Goal: Task Accomplishment & Management: Use online tool/utility

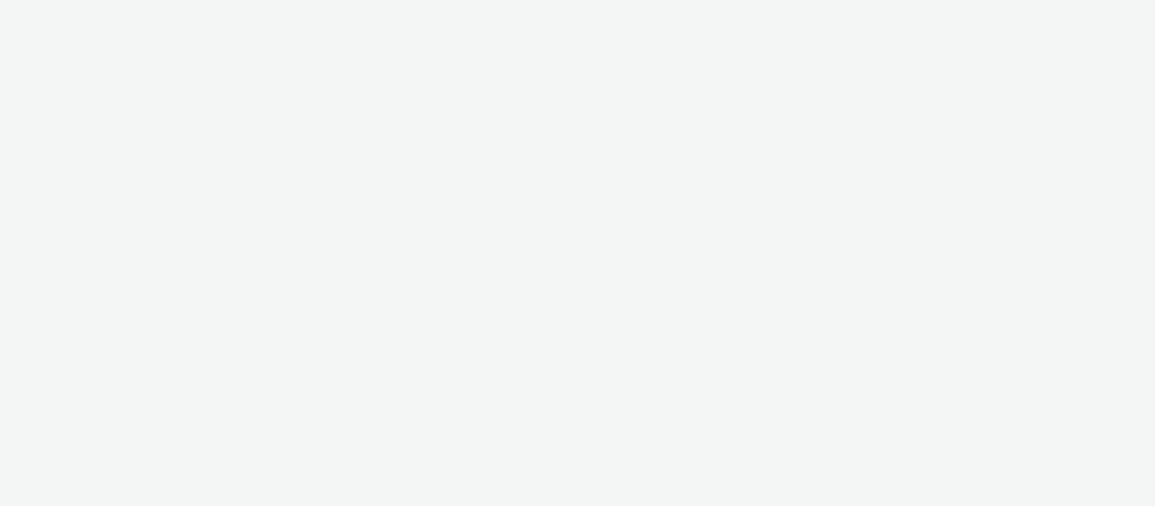
select select "9614867a-aaca-4d23-b8ca-8c27b2e0fa2e"
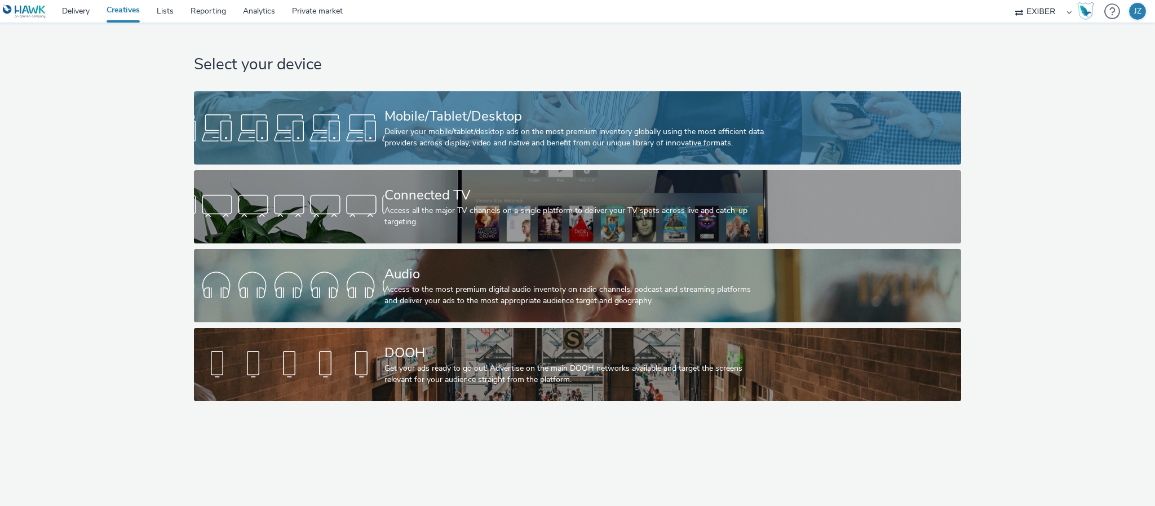
click at [402, 143] on div "Deliver your mobile/tablet/desktop ads on the most premium inventory globally u…" at bounding box center [576, 137] width 382 height 23
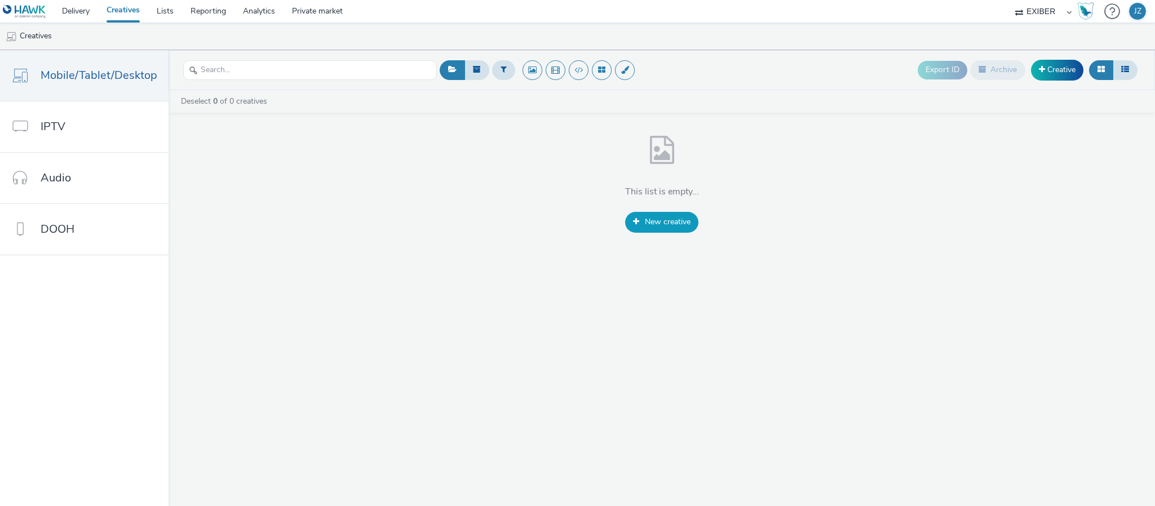
click at [654, 220] on span "New creative" at bounding box center [668, 222] width 46 height 11
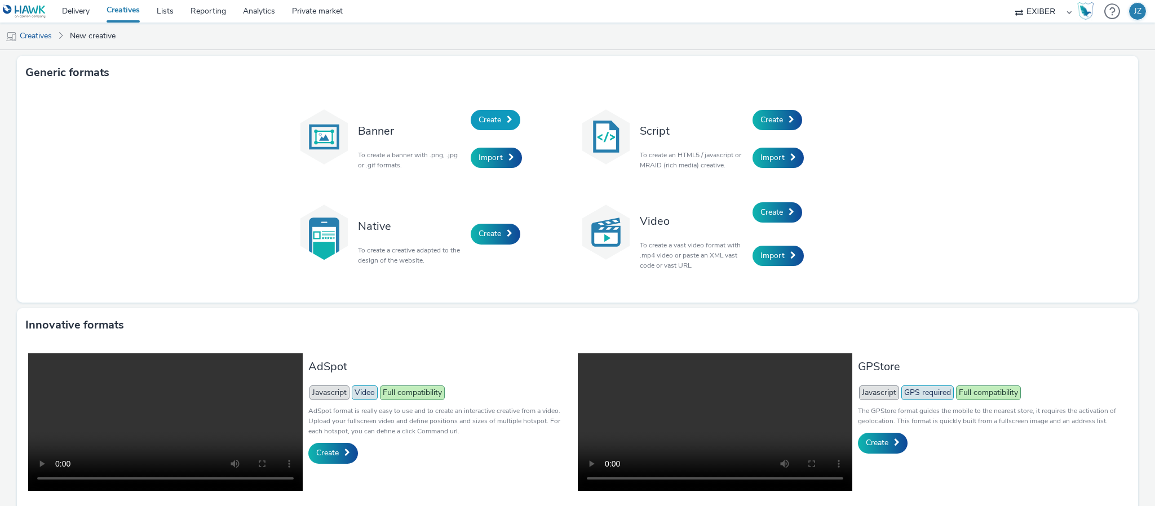
click at [479, 117] on span "Create" at bounding box center [490, 119] width 23 height 11
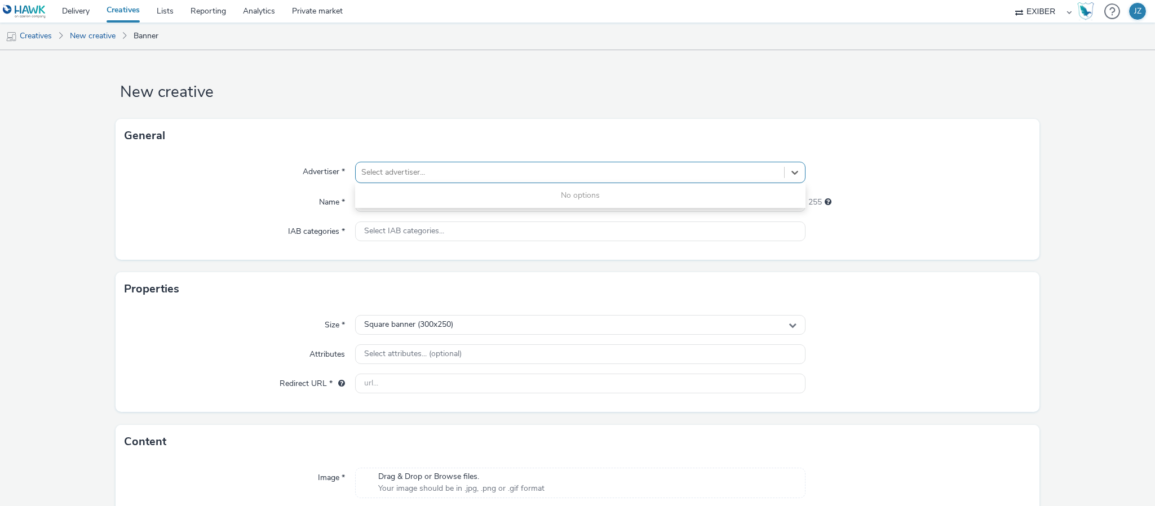
click at [423, 169] on div at bounding box center [569, 173] width 417 height 14
click at [413, 138] on div "General" at bounding box center [578, 136] width 924 height 34
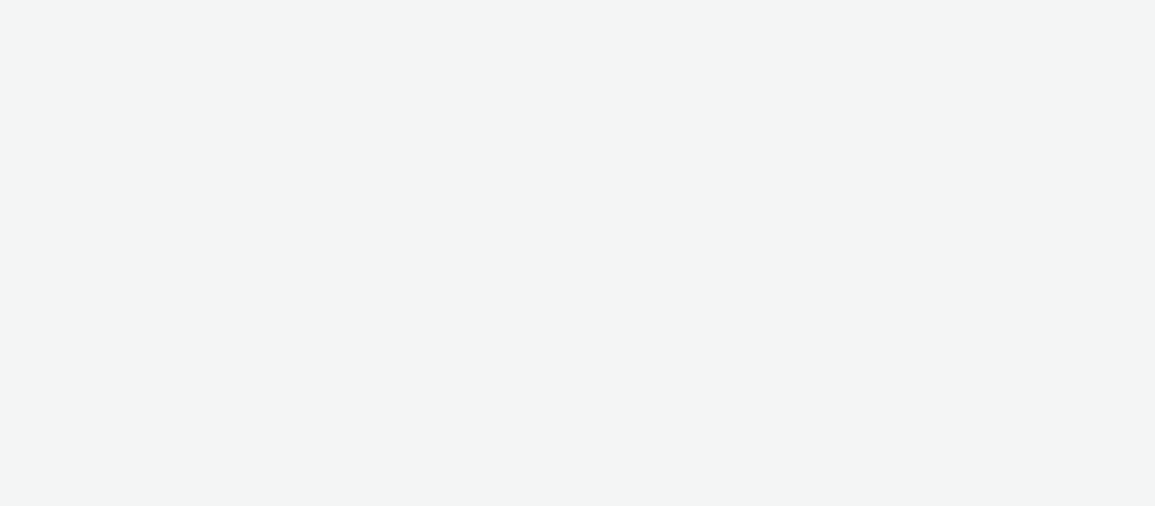
select select "9614867a-aaca-4d23-b8ca-8c27b2e0fa2e"
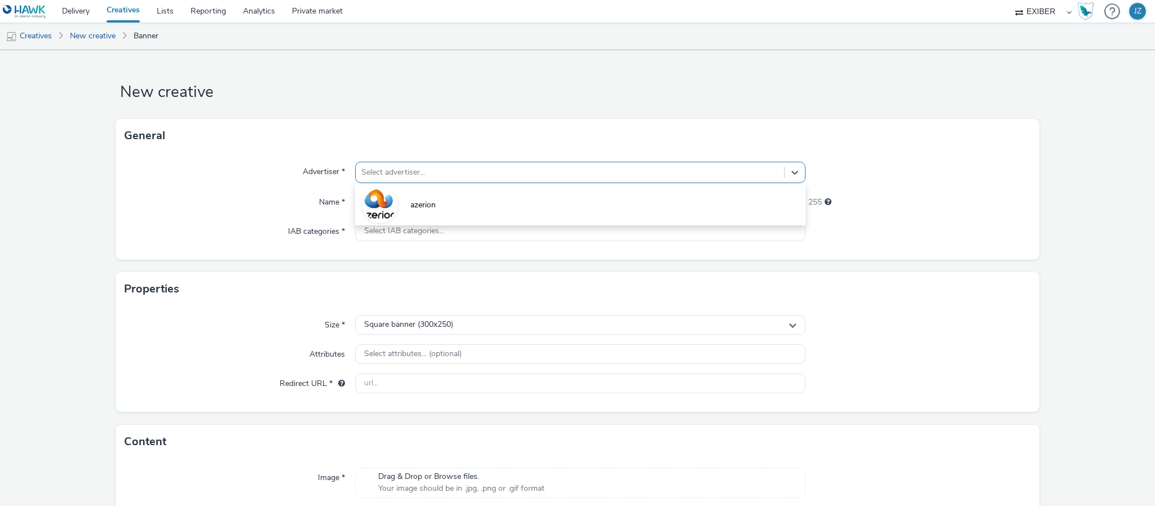
click at [374, 173] on div at bounding box center [569, 173] width 417 height 14
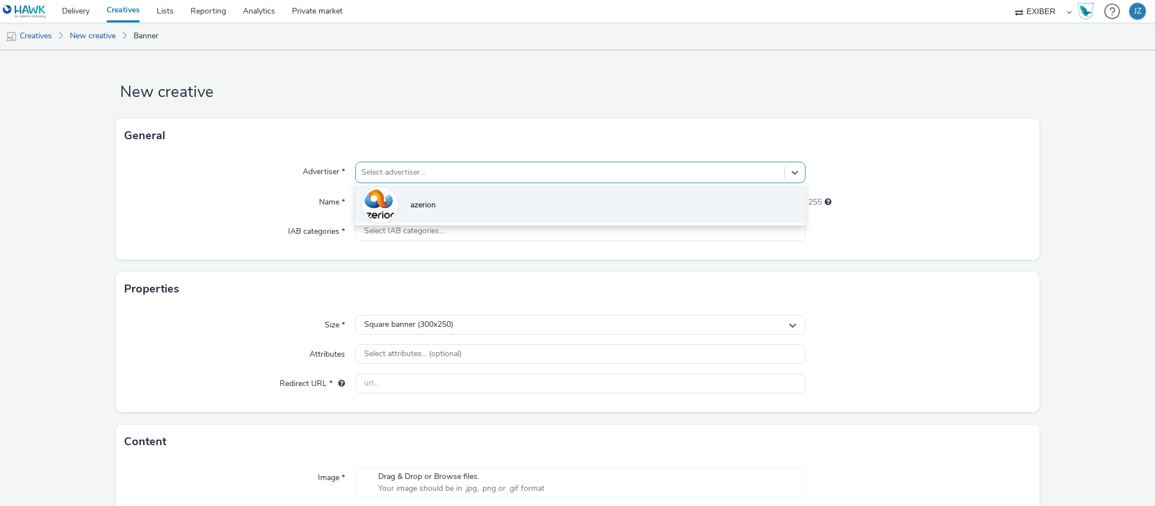
click at [403, 197] on li "azerion" at bounding box center [580, 205] width 451 height 38
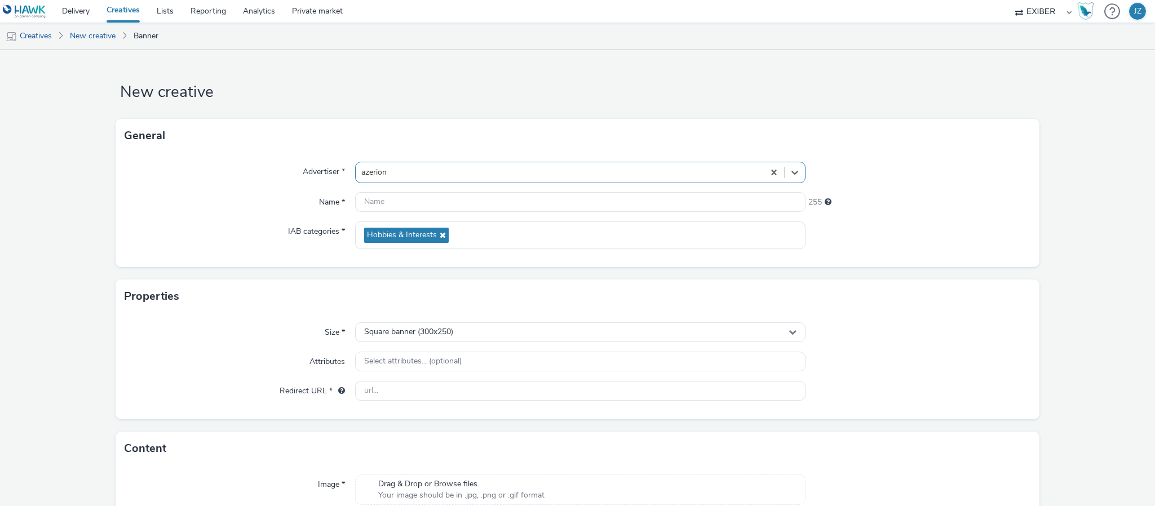
click at [222, 177] on div "Advertiser *" at bounding box center [240, 172] width 231 height 21
click at [415, 203] on input "text" at bounding box center [580, 202] width 451 height 20
type input "azerion_teste"
click at [211, 183] on div "Advertiser *" at bounding box center [240, 172] width 231 height 21
click at [430, 205] on input "azerion_teste" at bounding box center [580, 202] width 451 height 20
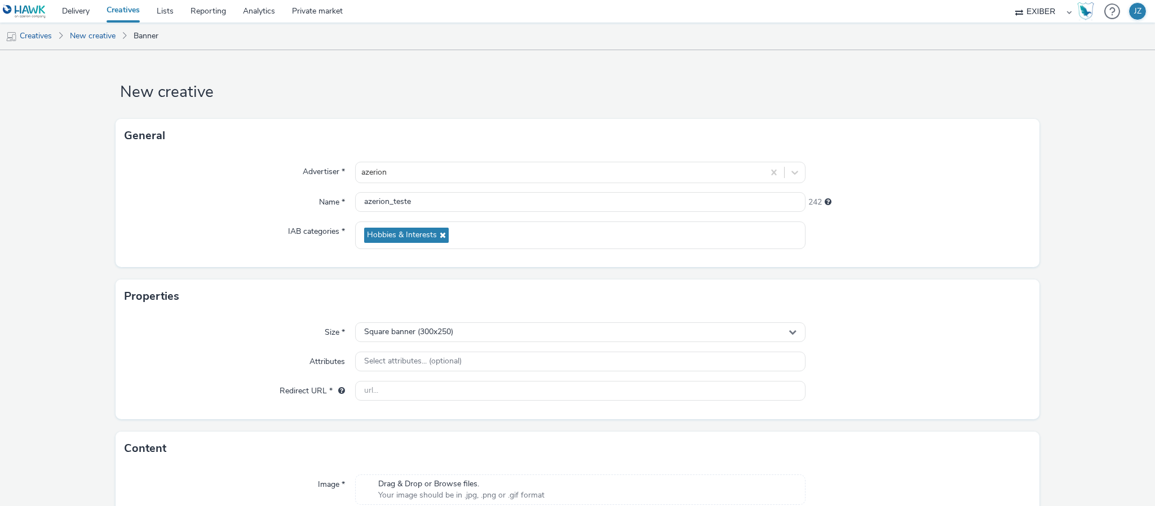
click at [210, 217] on div "Advertiser * azerion Name * azerion_teste 242 IAB categories * Hobbies & Intere…" at bounding box center [578, 210] width 924 height 114
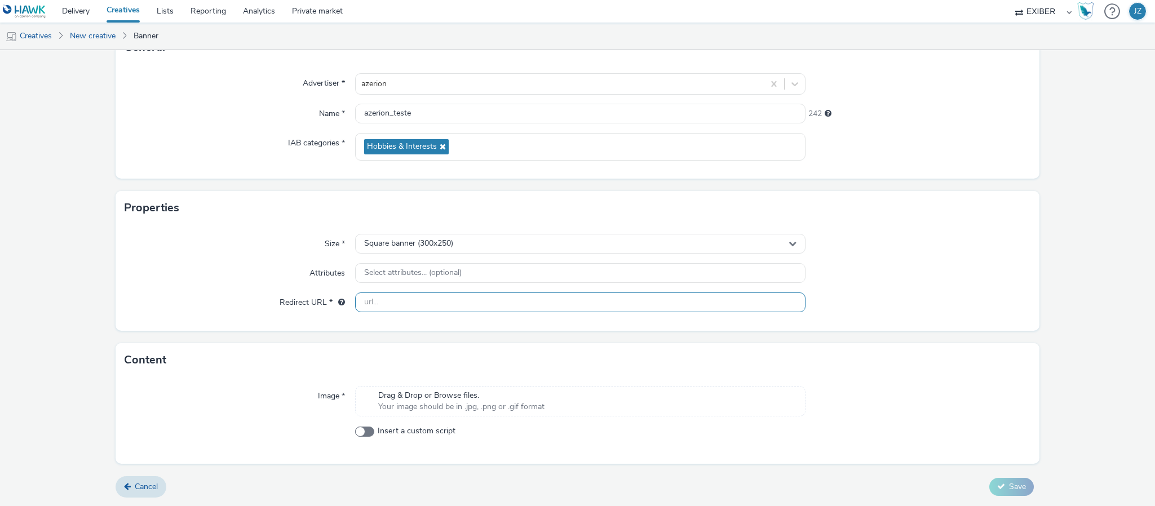
scroll to position [90, 0]
click at [396, 403] on span "Your image should be in .jpg, .png or .gif format" at bounding box center [461, 407] width 166 height 11
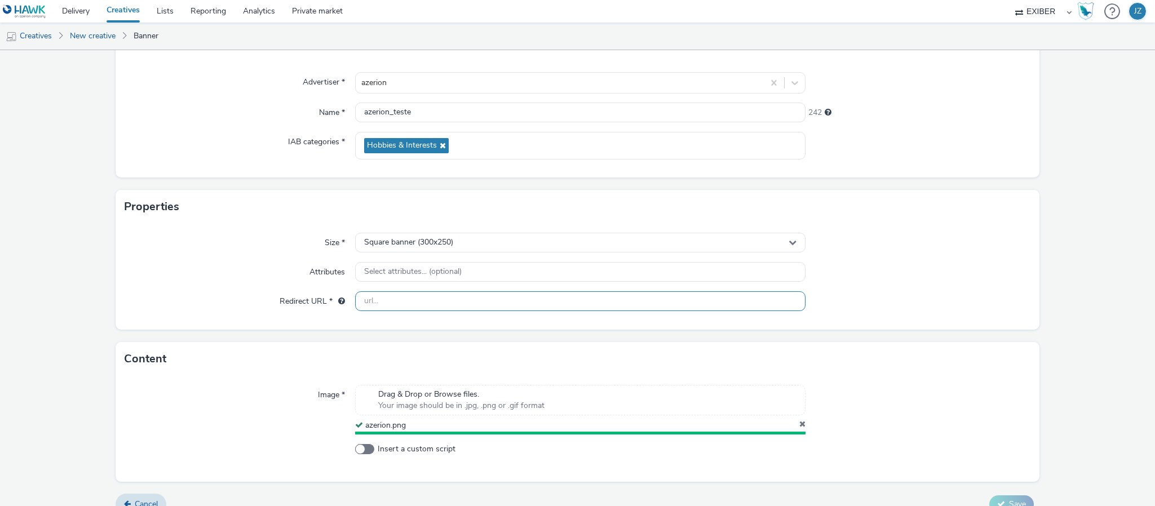
click at [383, 305] on input "text" at bounding box center [580, 302] width 451 height 20
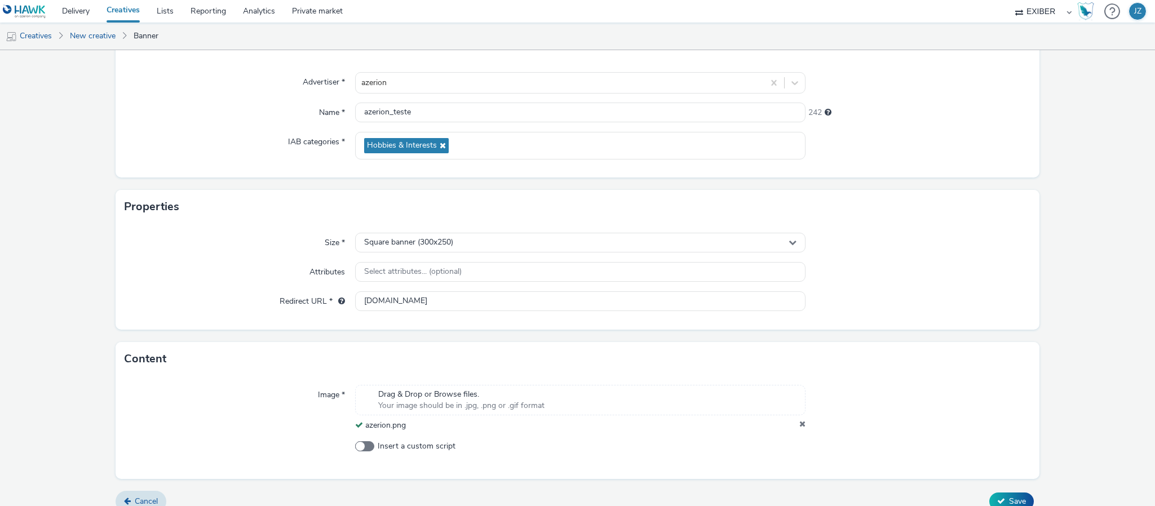
click at [264, 267] on div "Attributes" at bounding box center [240, 272] width 231 height 20
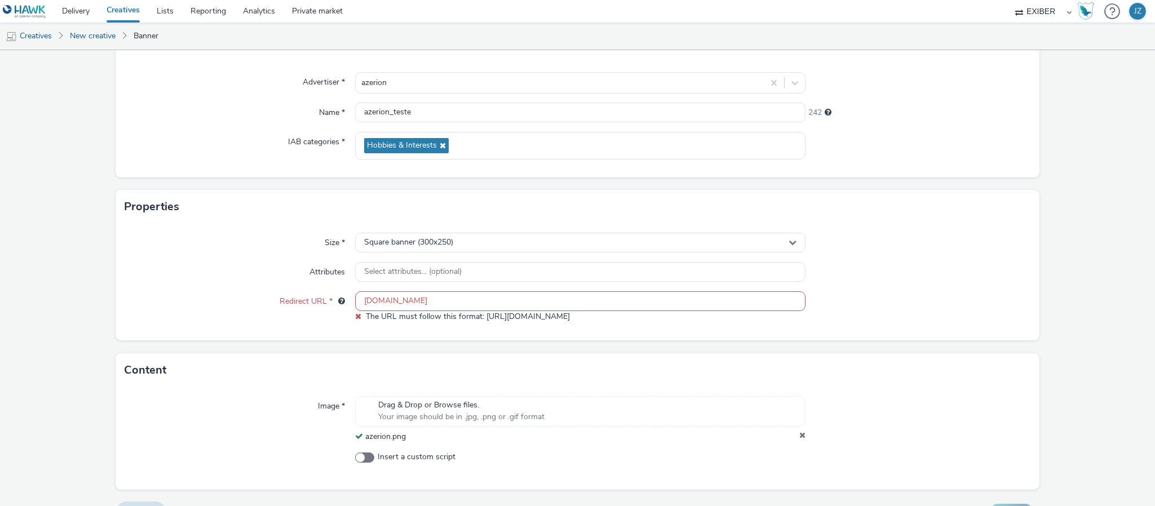
drag, startPoint x: 381, startPoint y: 302, endPoint x: 354, endPoint y: 303, distance: 27.1
click at [355, 303] on input "google.com" at bounding box center [580, 302] width 451 height 20
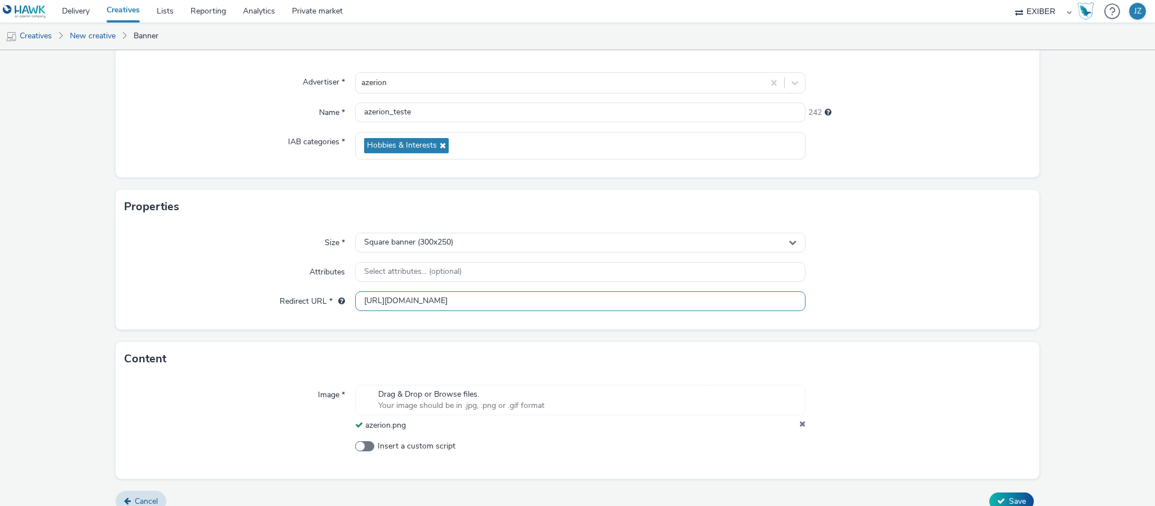
type input "https://google.com"
click at [295, 296] on label "Redirect URL *" at bounding box center [312, 300] width 74 height 16
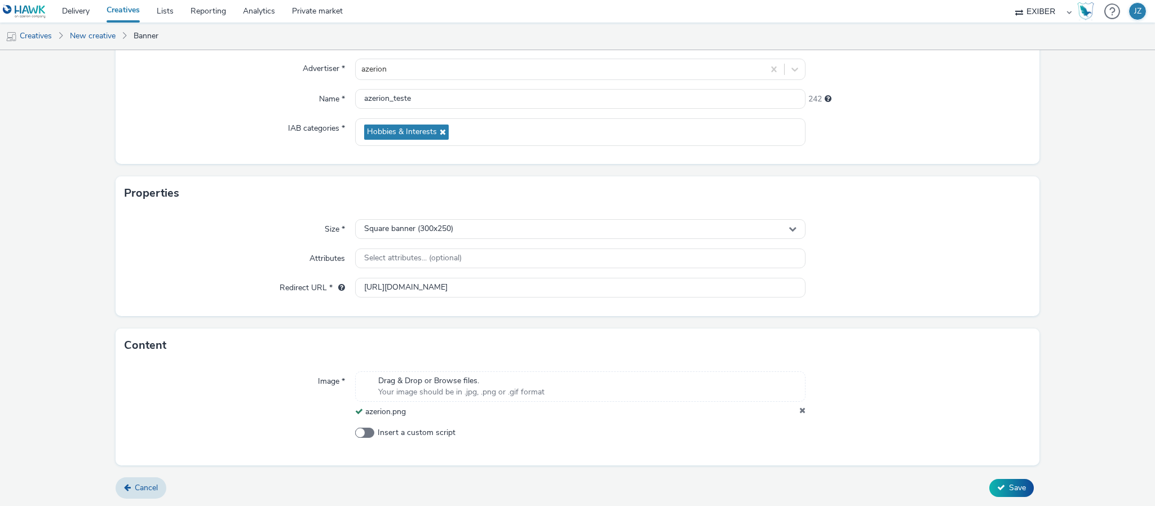
scroll to position [105, 0]
click at [1009, 484] on span "Save" at bounding box center [1017, 487] width 17 height 11
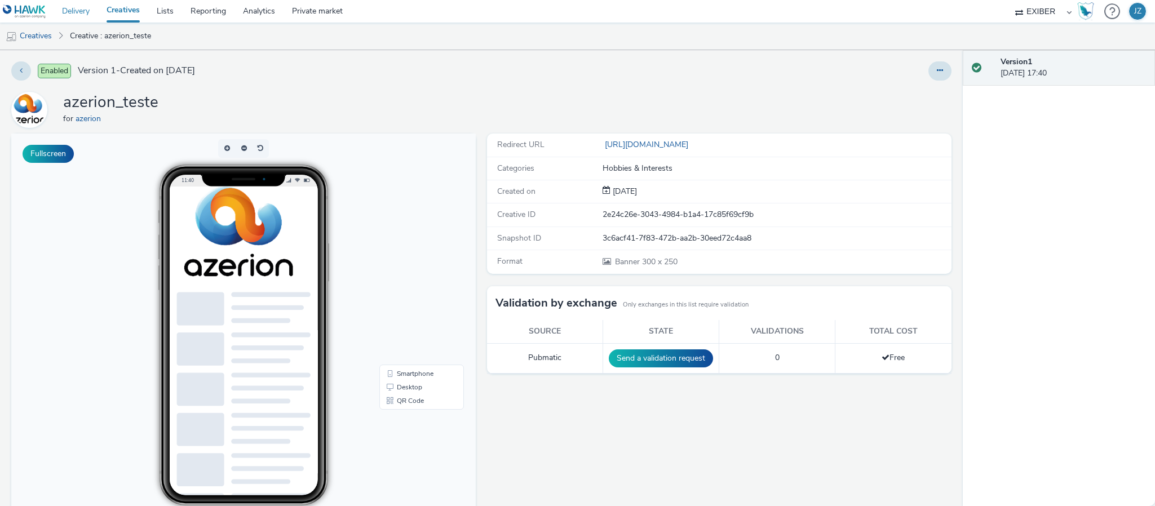
click at [87, 15] on link "Delivery" at bounding box center [76, 11] width 45 height 23
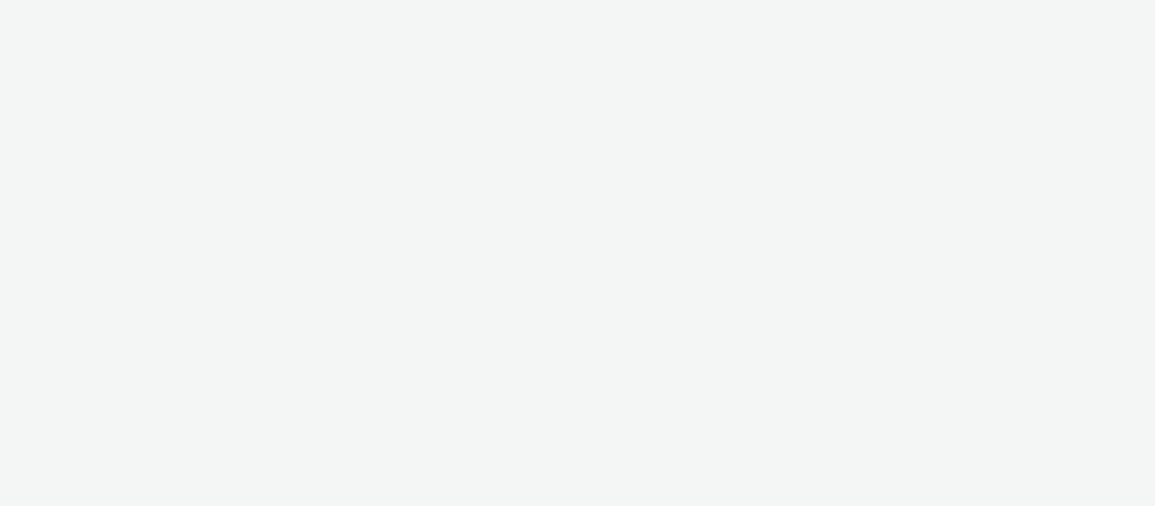
select select "9614867a-aaca-4d23-b8ca-8c27b2e0fa2e"
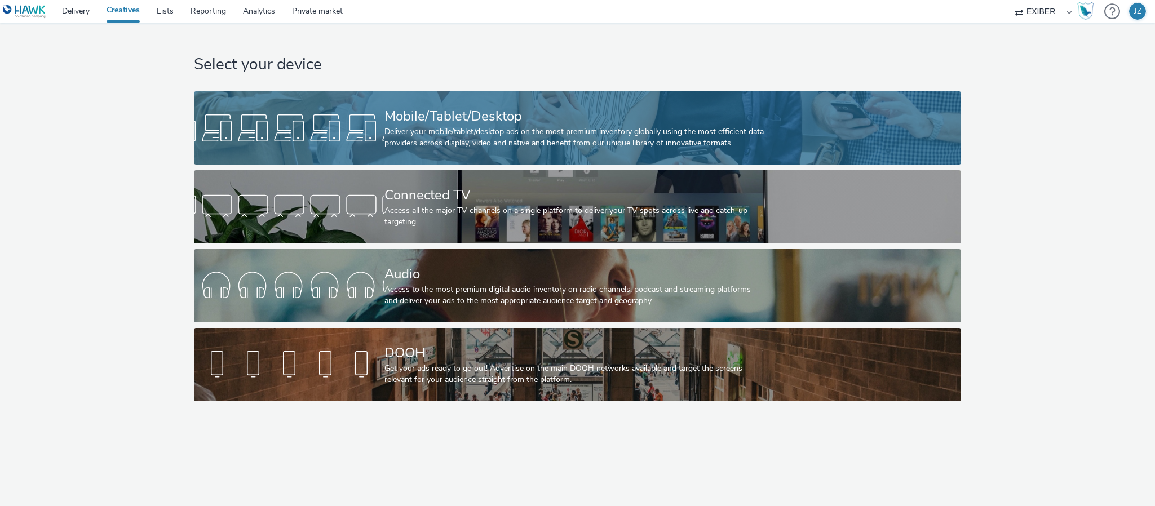
click at [443, 121] on div "Mobile/Tablet/Desktop" at bounding box center [576, 117] width 382 height 20
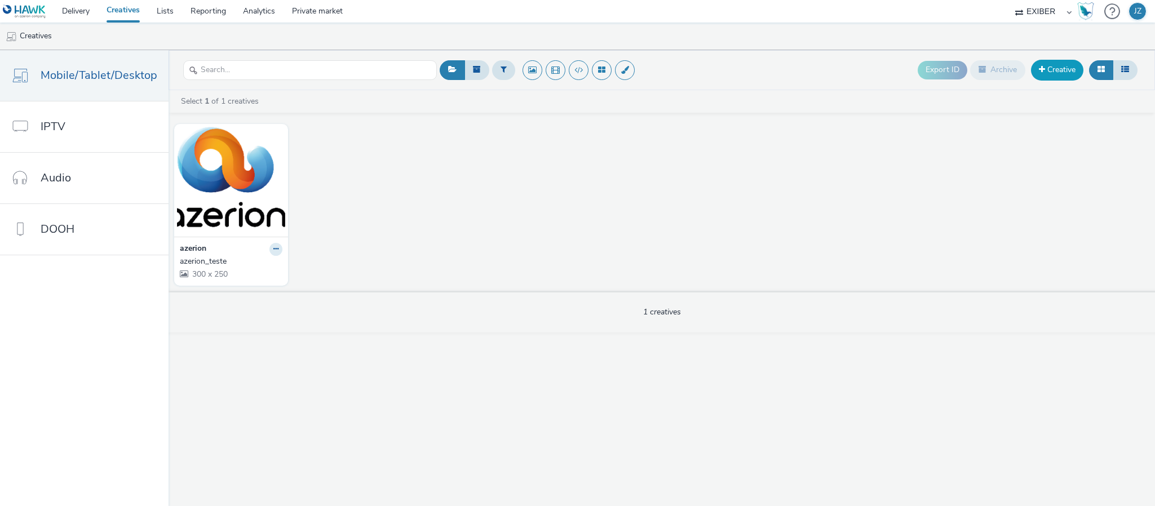
click at [1076, 76] on link "Creative" at bounding box center [1057, 70] width 52 height 20
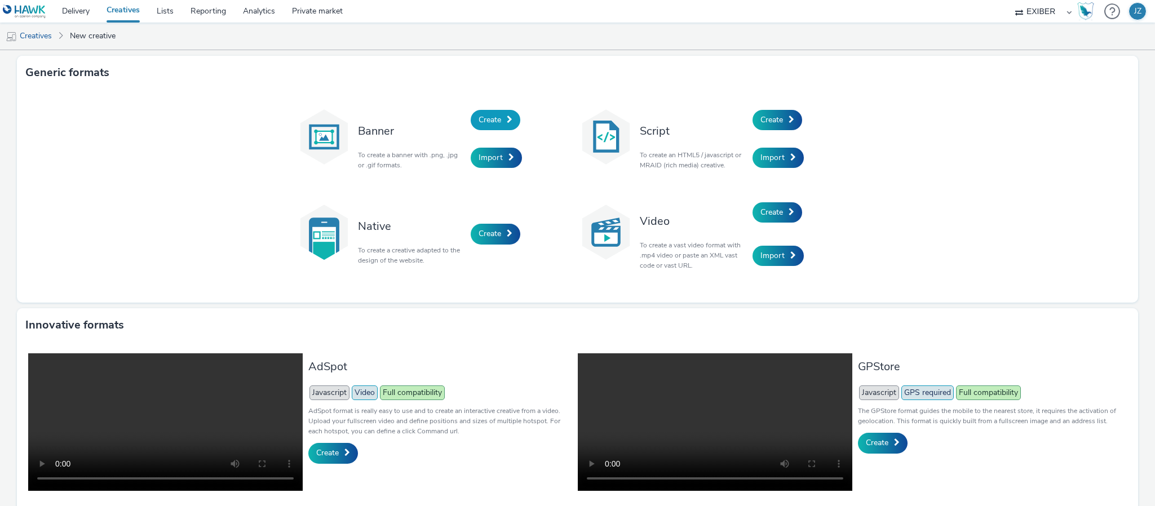
click at [479, 119] on span "Create" at bounding box center [490, 119] width 23 height 11
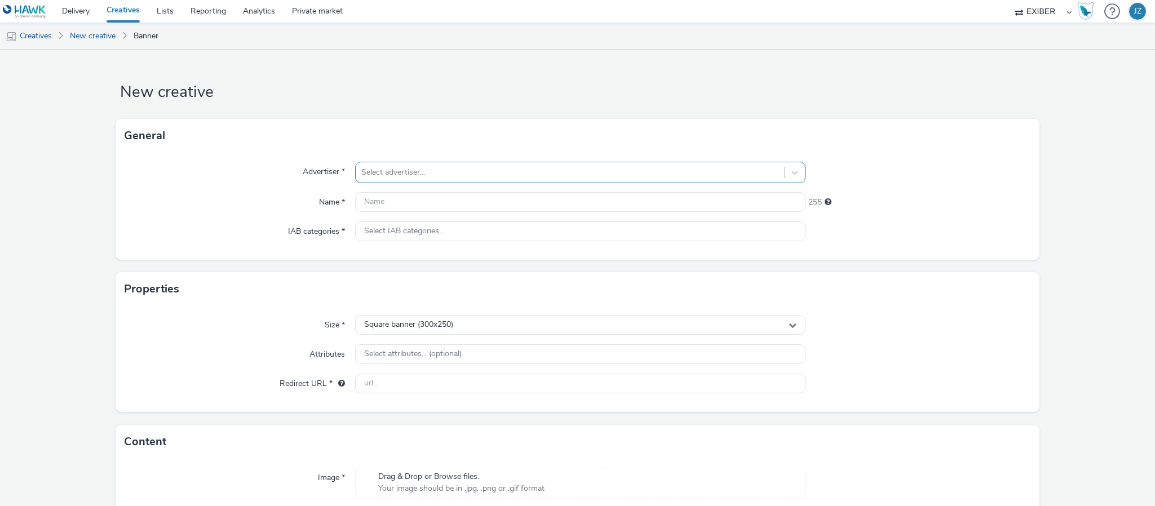
click at [374, 167] on div at bounding box center [569, 173] width 417 height 14
drag, startPoint x: 284, startPoint y: 166, endPoint x: 329, endPoint y: 171, distance: 44.8
click at [350, 167] on div "Advertiser *" at bounding box center [240, 172] width 231 height 21
click at [317, 171] on label "Advertiser *" at bounding box center [323, 170] width 51 height 16
click at [386, 171] on div at bounding box center [569, 173] width 417 height 14
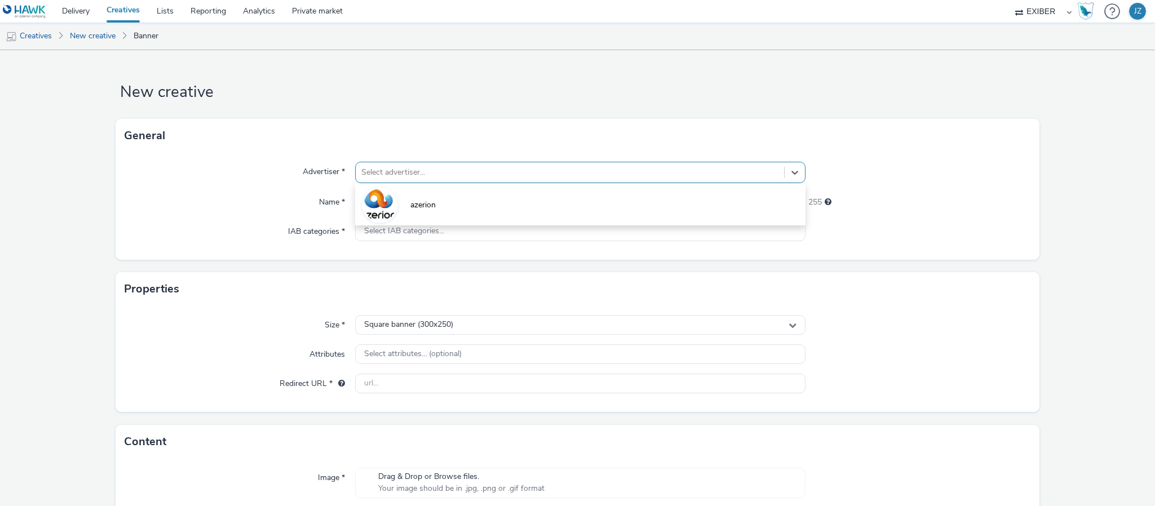
click at [264, 80] on form "New creative General Advertiser * option azerion focused, 1 of 1. 1 result avai…" at bounding box center [577, 318] width 1155 height 537
click at [401, 173] on div at bounding box center [569, 173] width 417 height 14
click at [401, 122] on div "General" at bounding box center [578, 136] width 924 height 34
click at [370, 206] on input "text" at bounding box center [580, 202] width 451 height 20
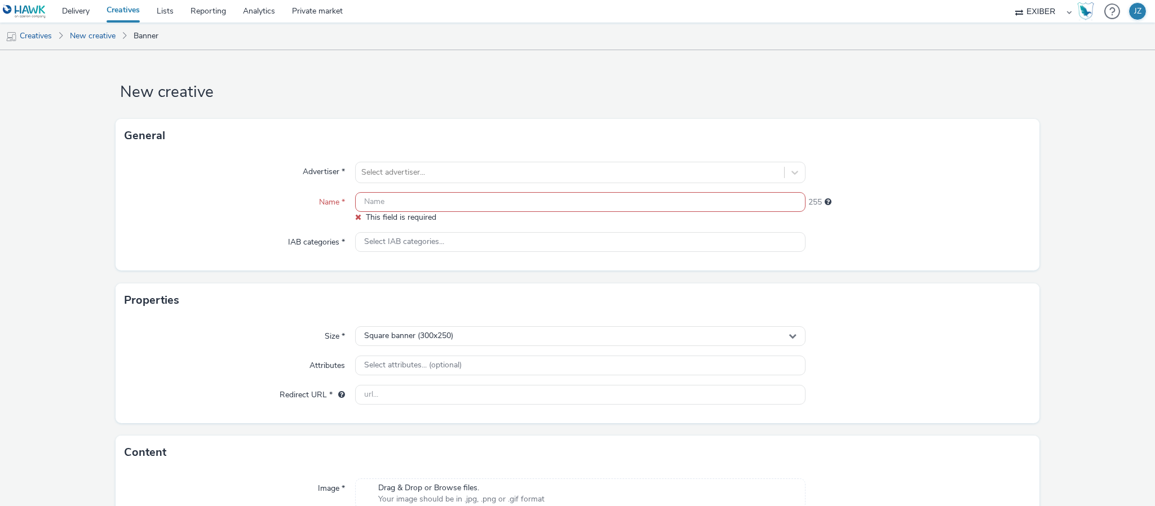
click at [254, 170] on div "Advertiser *" at bounding box center [240, 172] width 231 height 21
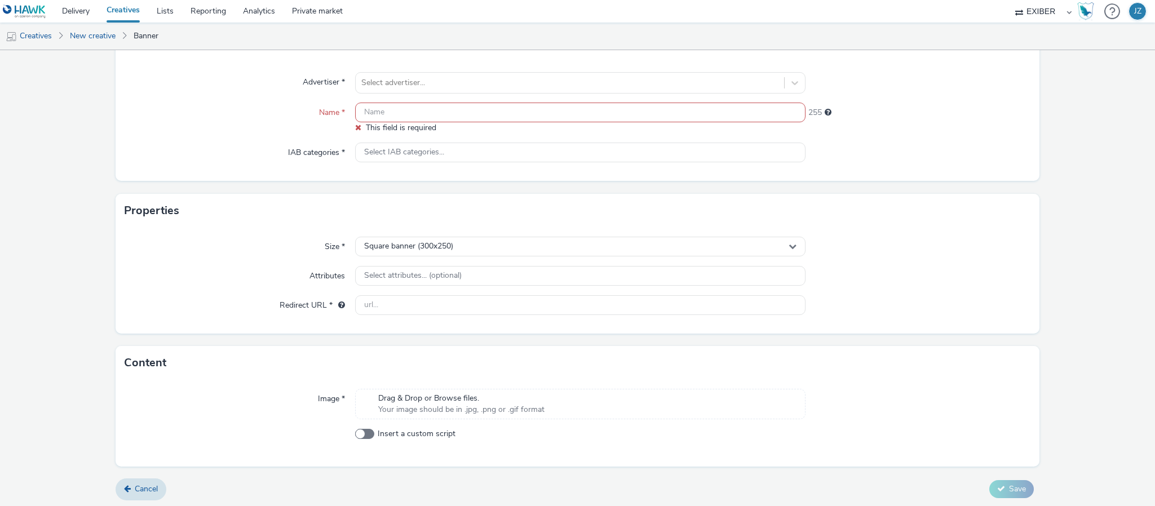
scroll to position [93, 0]
click at [421, 152] on span "Select IAB categories..." at bounding box center [404, 150] width 80 height 10
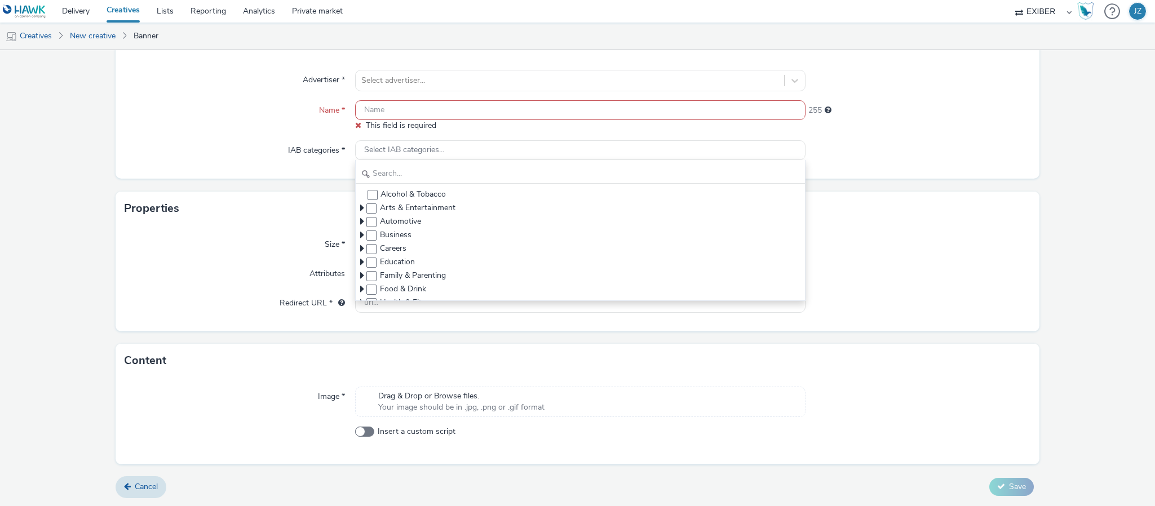
click at [284, 144] on label "IAB categories *" at bounding box center [317, 148] width 66 height 16
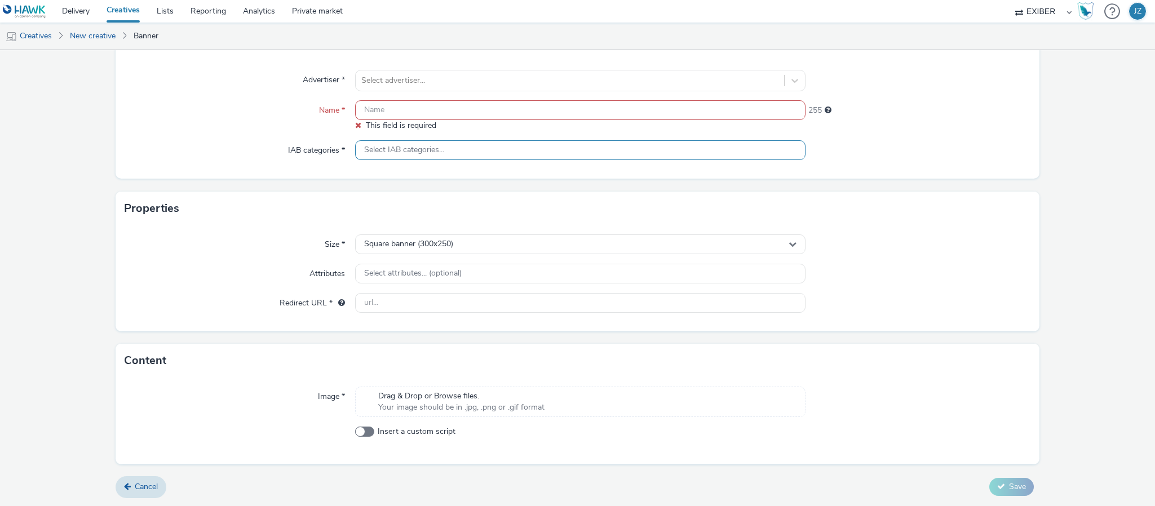
click at [410, 155] on span "Select IAB categories..." at bounding box center [404, 150] width 80 height 10
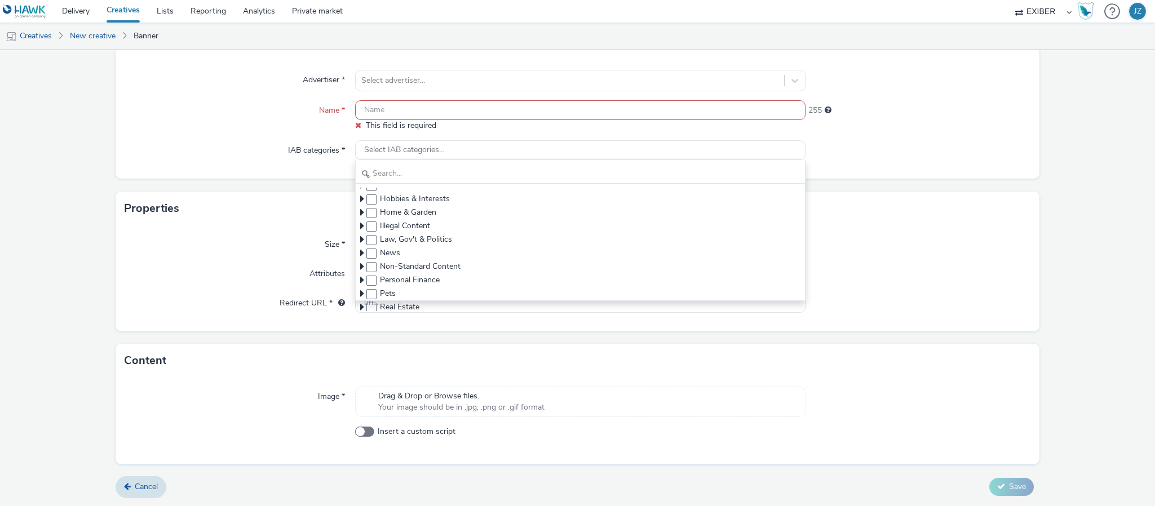
scroll to position [0, 0]
click at [202, 203] on div "Properties" at bounding box center [578, 209] width 924 height 34
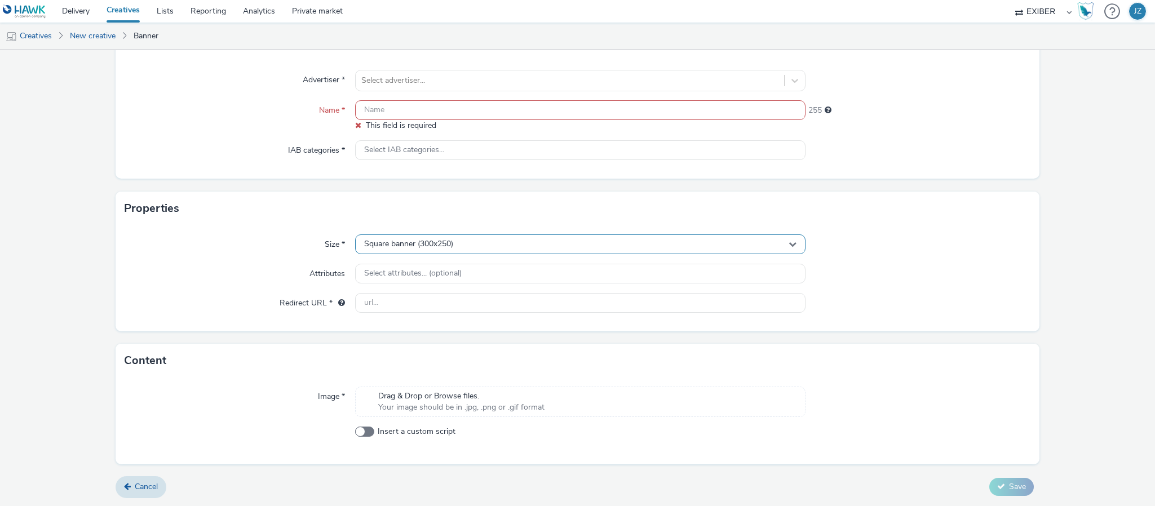
click at [364, 241] on span "Square banner (300x250)" at bounding box center [408, 245] width 89 height 10
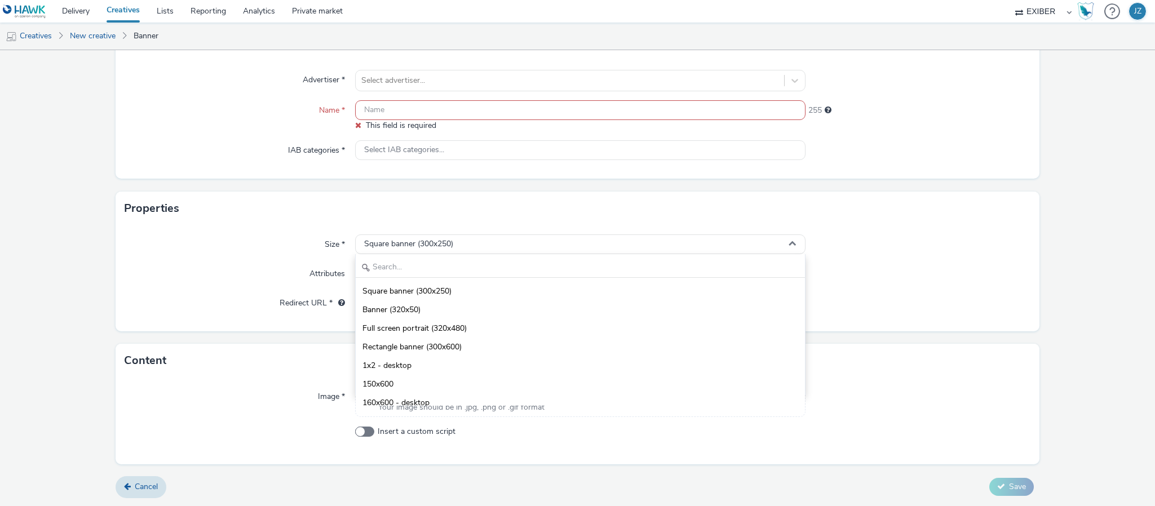
scroll to position [93, 0]
click at [247, 248] on div "Size *" at bounding box center [240, 245] width 231 height 20
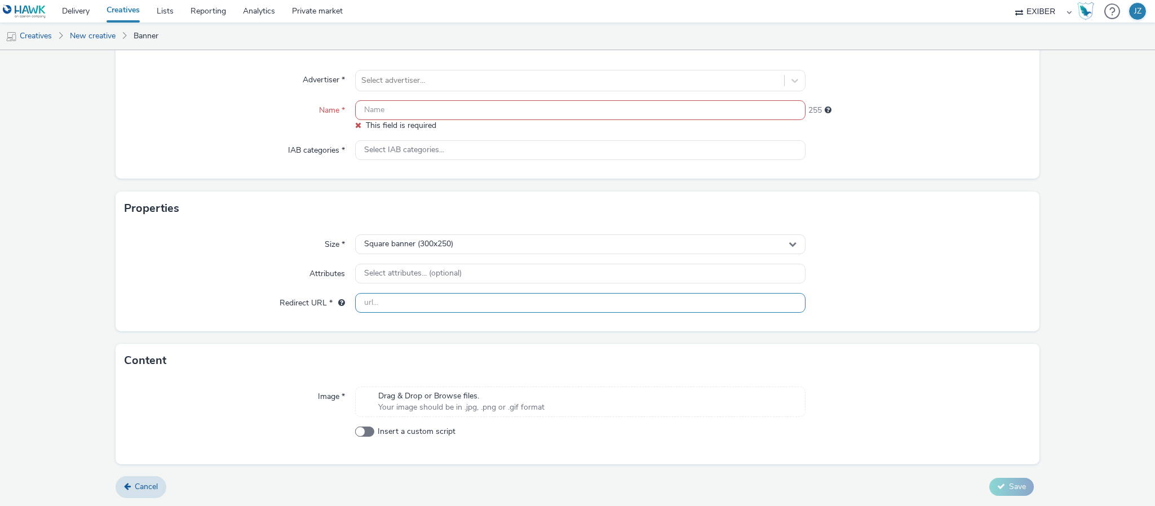
click at [428, 307] on input "text" at bounding box center [580, 303] width 451 height 20
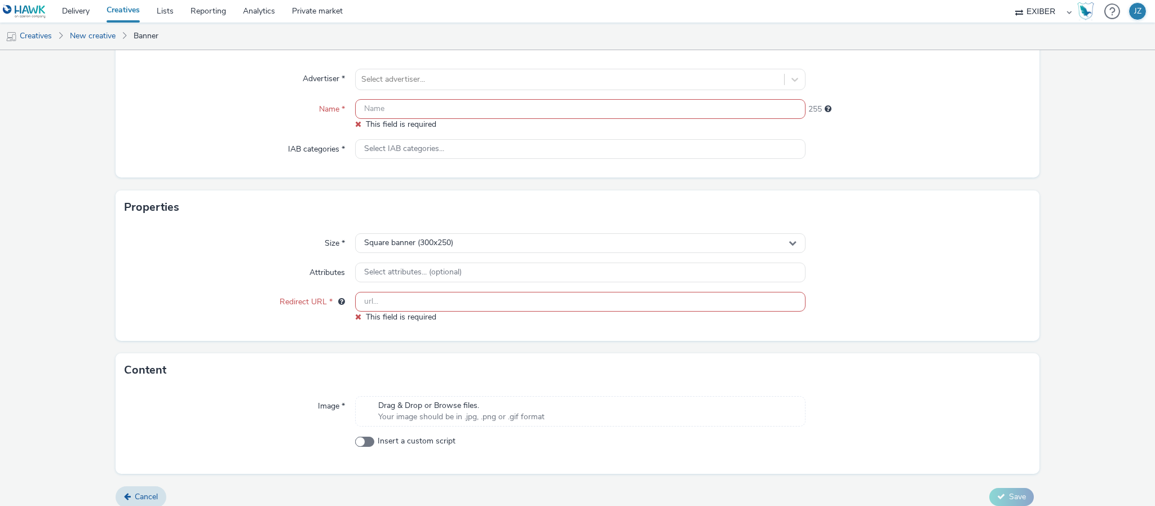
click at [261, 237] on div "Size *" at bounding box center [240, 243] width 231 height 20
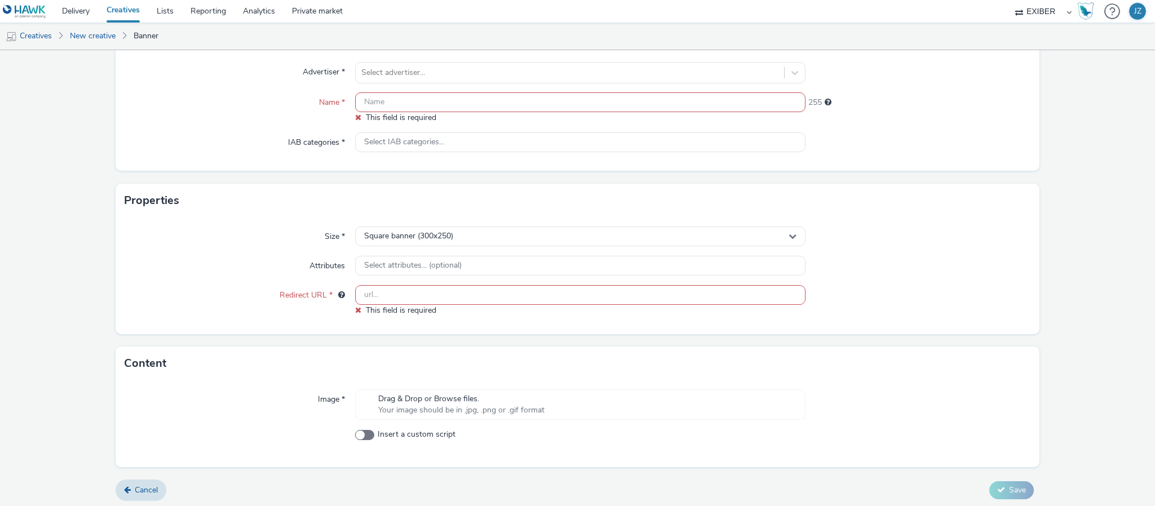
scroll to position [104, 0]
click at [141, 482] on span "Cancel" at bounding box center [146, 487] width 23 height 11
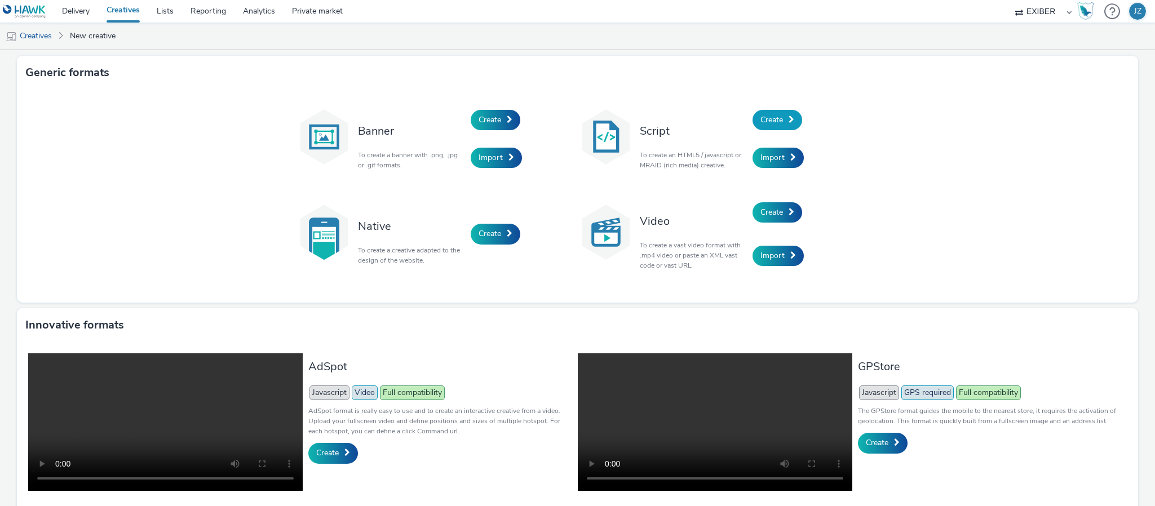
click at [761, 112] on link "Create" at bounding box center [778, 120] width 50 height 20
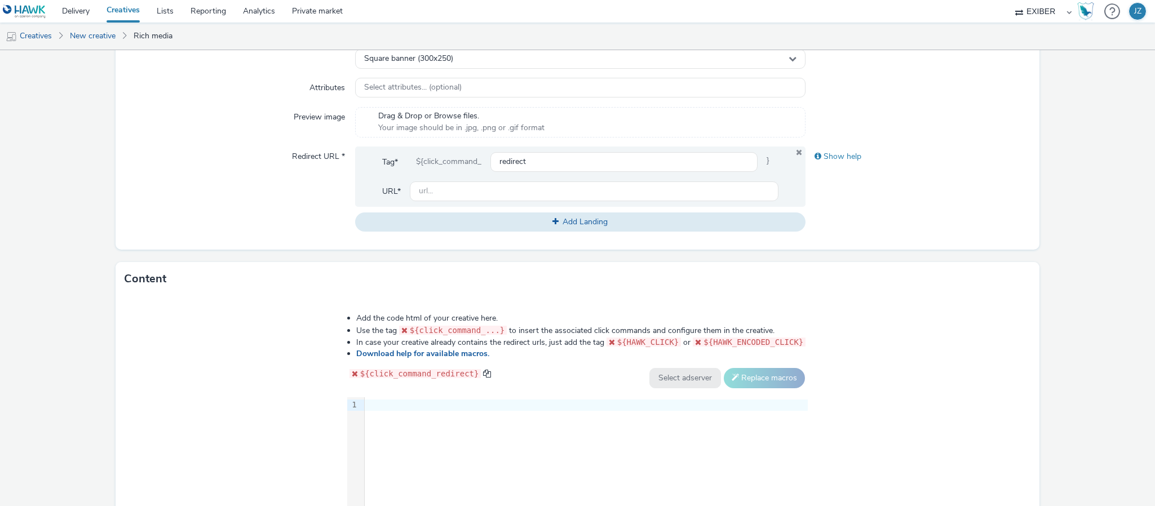
scroll to position [423, 0]
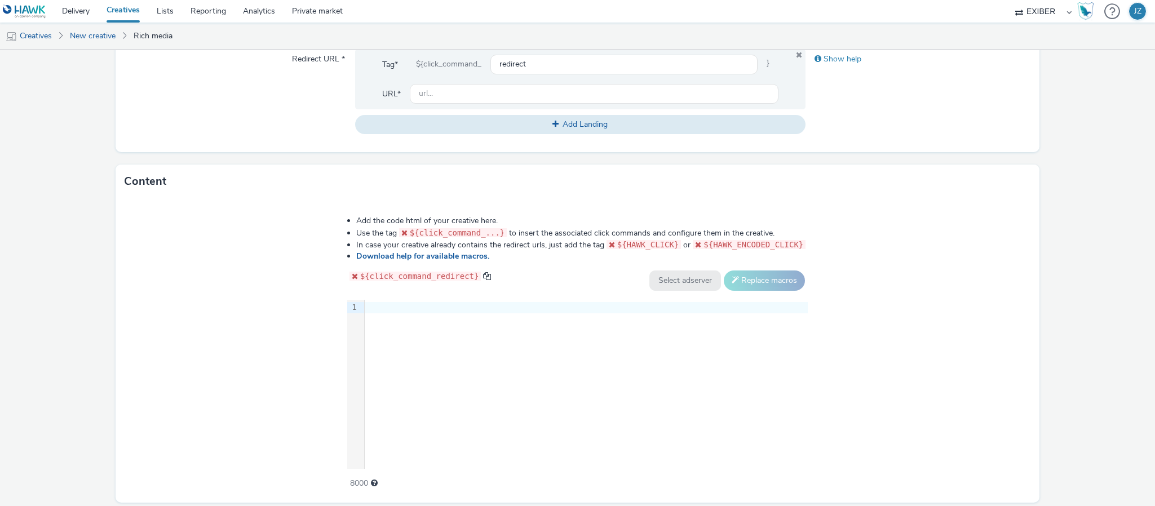
click at [510, 370] on div "9 1 ›" at bounding box center [577, 384] width 461 height 169
click at [205, 231] on div "Add the code html of your creative here. Use the tag ${click_command_...} to in…" at bounding box center [578, 351] width 924 height 305
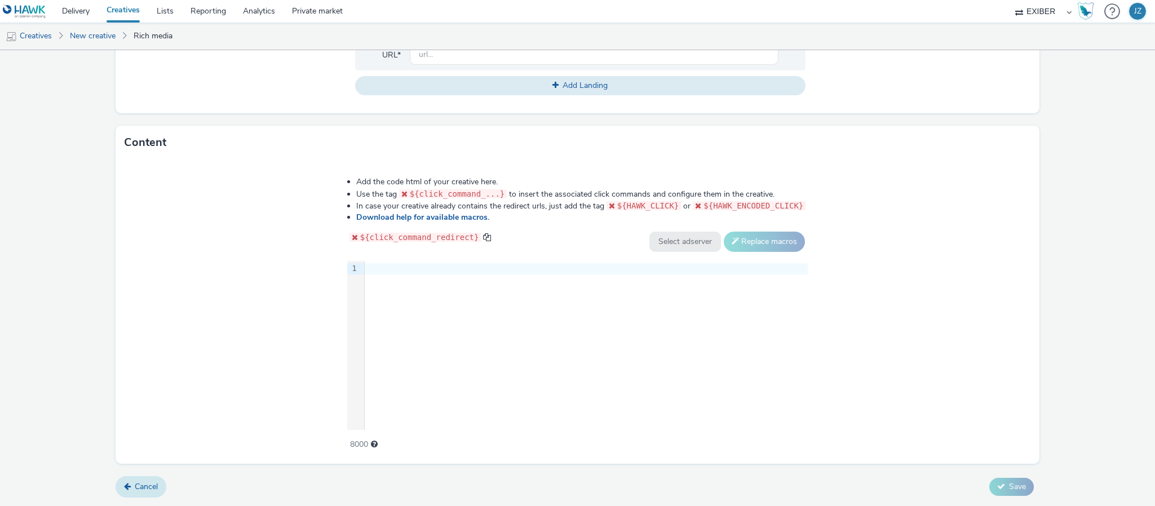
click at [131, 484] on link "Cancel" at bounding box center [141, 487] width 51 height 21
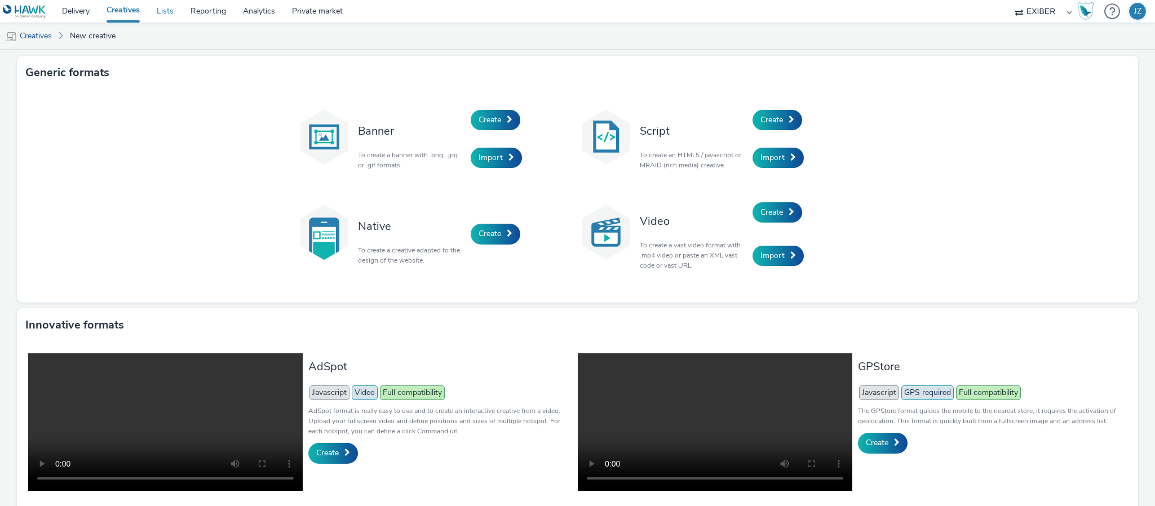
click at [171, 15] on link "Lists" at bounding box center [165, 11] width 34 height 23
